Goal: Contribute content: Contribute content

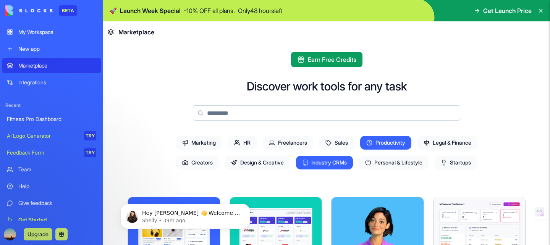
click at [34, 43] on link "New app" at bounding box center [51, 48] width 99 height 15
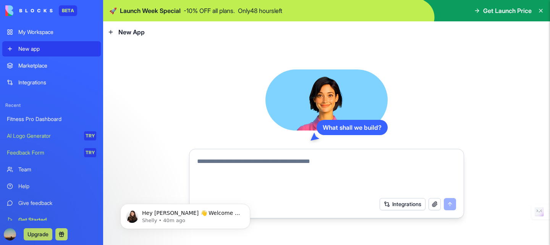
click at [284, 170] on textarea at bounding box center [326, 175] width 259 height 37
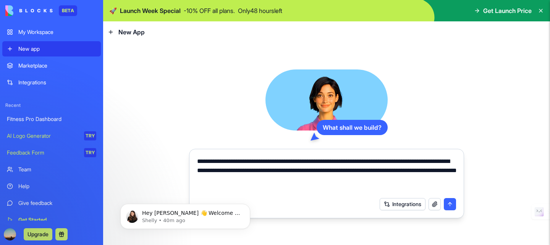
type textarea "**********"
click at [403, 204] on button "Integrations" at bounding box center [403, 204] width 46 height 12
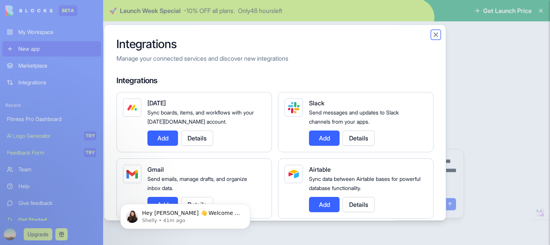
click at [437, 34] on button "Close" at bounding box center [436, 35] width 8 height 8
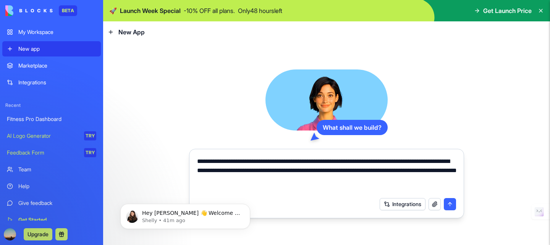
click at [451, 207] on button "submit" at bounding box center [450, 204] width 12 height 12
click at [451, 203] on button "submit" at bounding box center [450, 204] width 12 height 12
